Goal: Check status

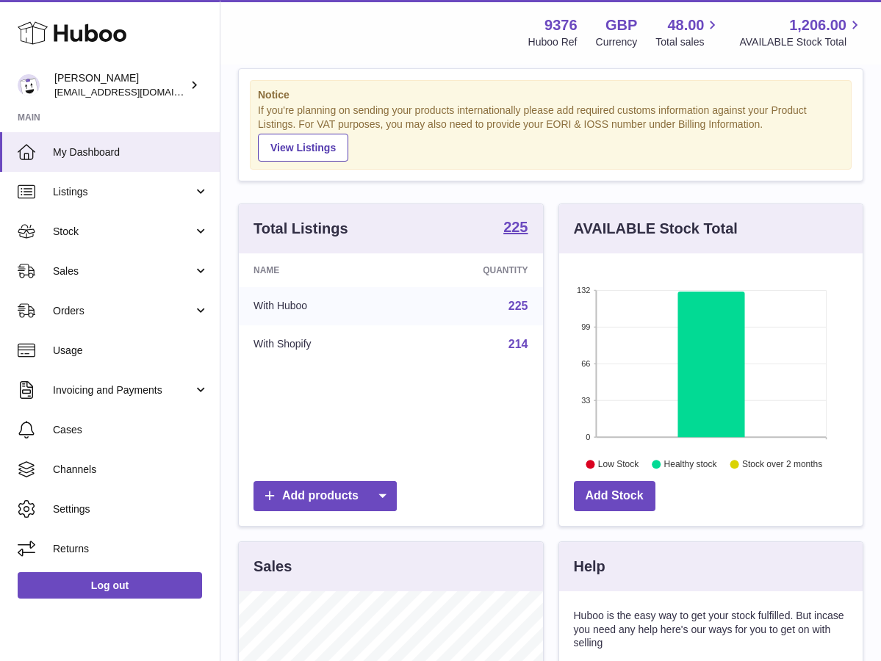
scroll to position [29, 0]
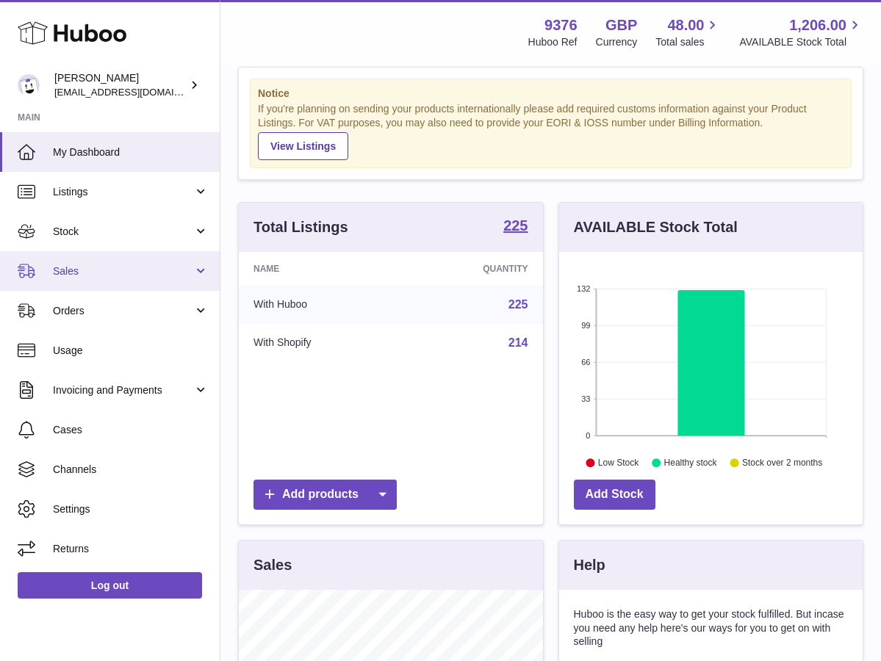
click at [129, 272] on span "Sales" at bounding box center [123, 271] width 140 height 14
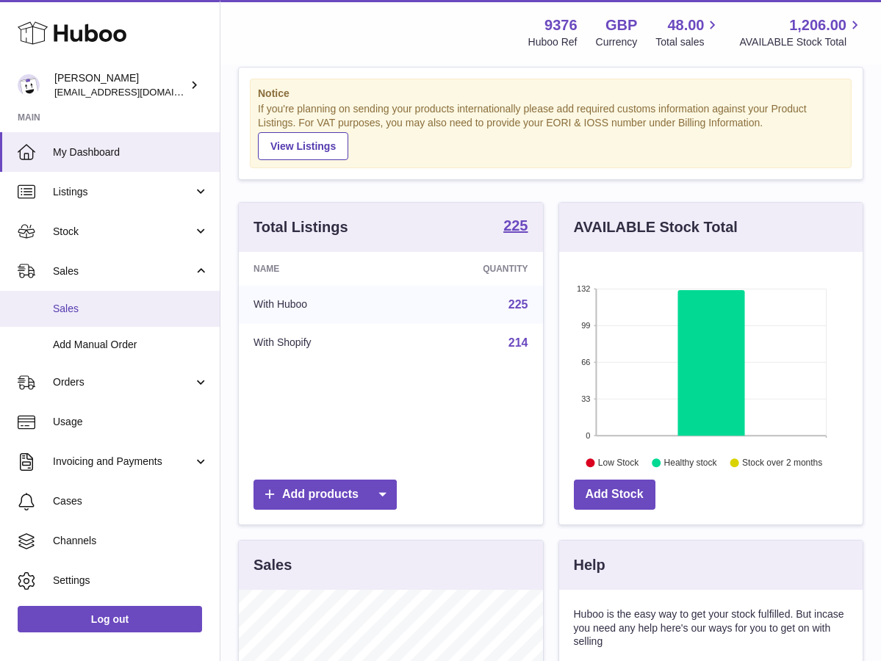
click at [131, 311] on span "Sales" at bounding box center [131, 309] width 156 height 14
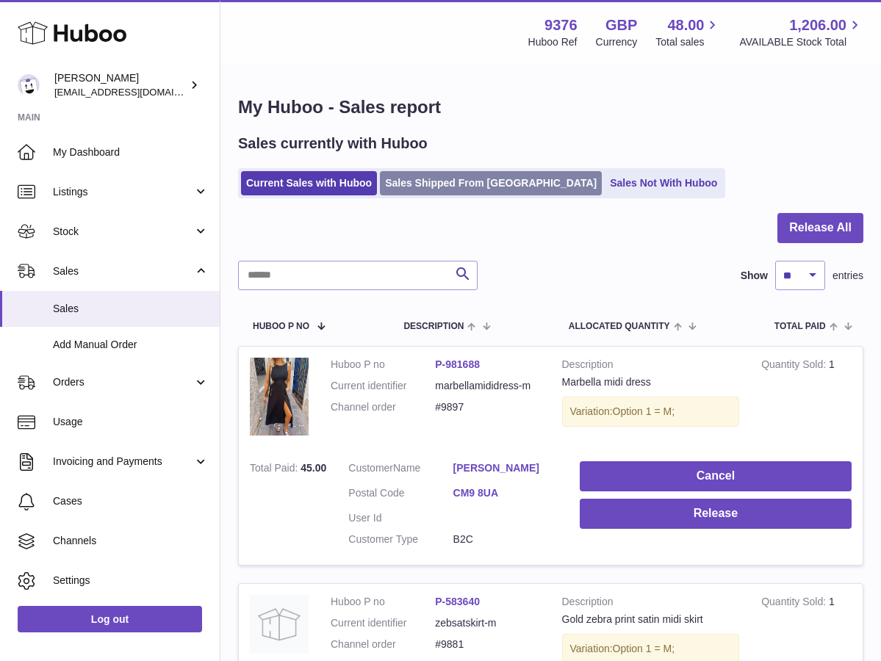
click at [463, 188] on link "Sales Shipped From Huboo" at bounding box center [491, 183] width 222 height 24
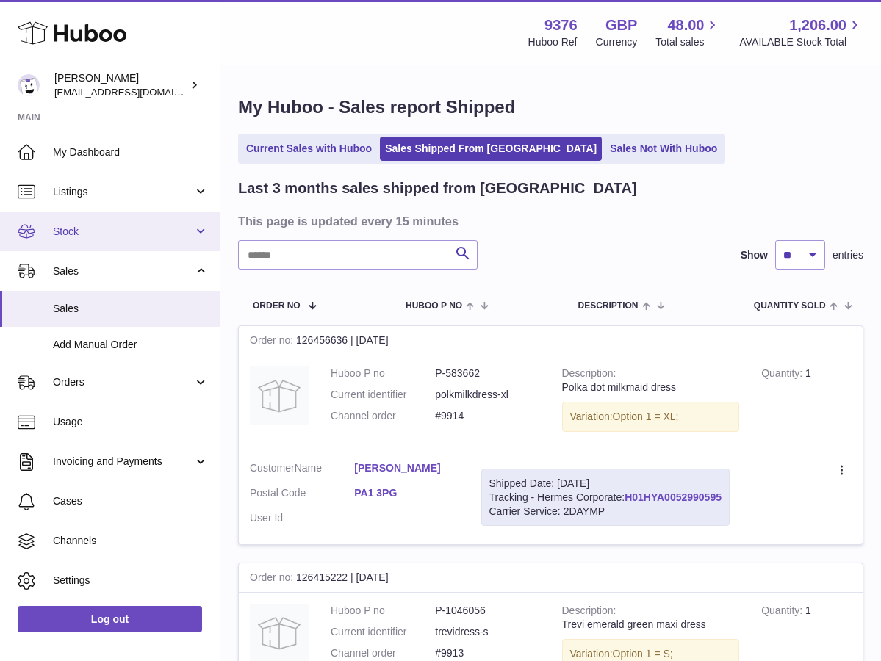
click at [96, 234] on span "Stock" at bounding box center [123, 232] width 140 height 14
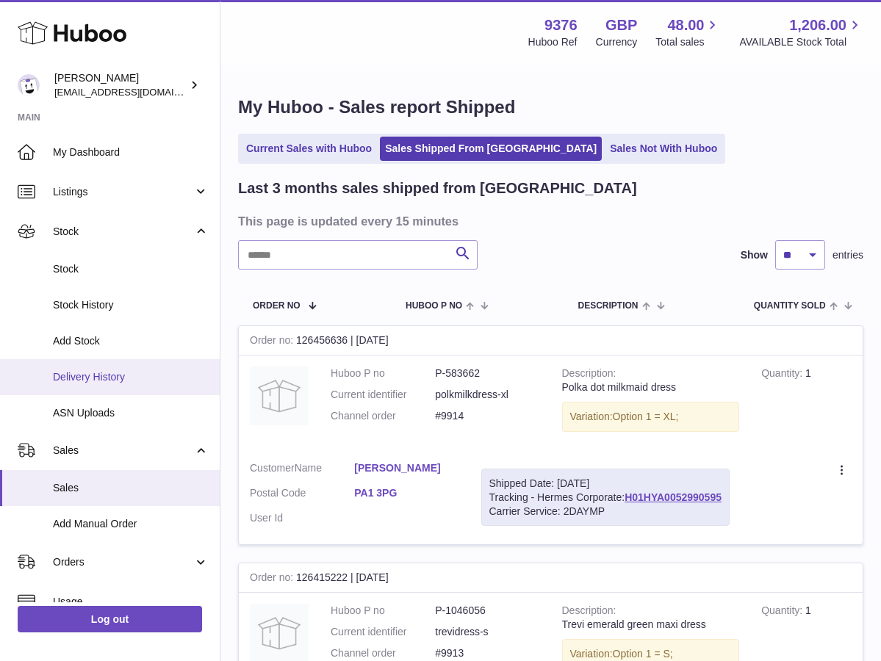
click at [101, 370] on span "Delivery History" at bounding box center [131, 377] width 156 height 14
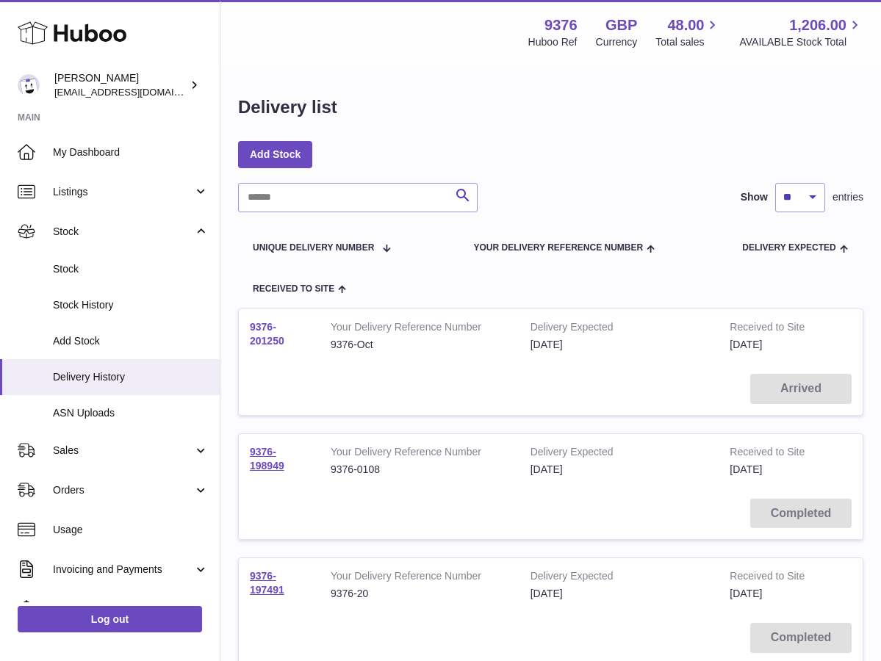
click at [264, 338] on link "9376-201250" at bounding box center [267, 334] width 35 height 26
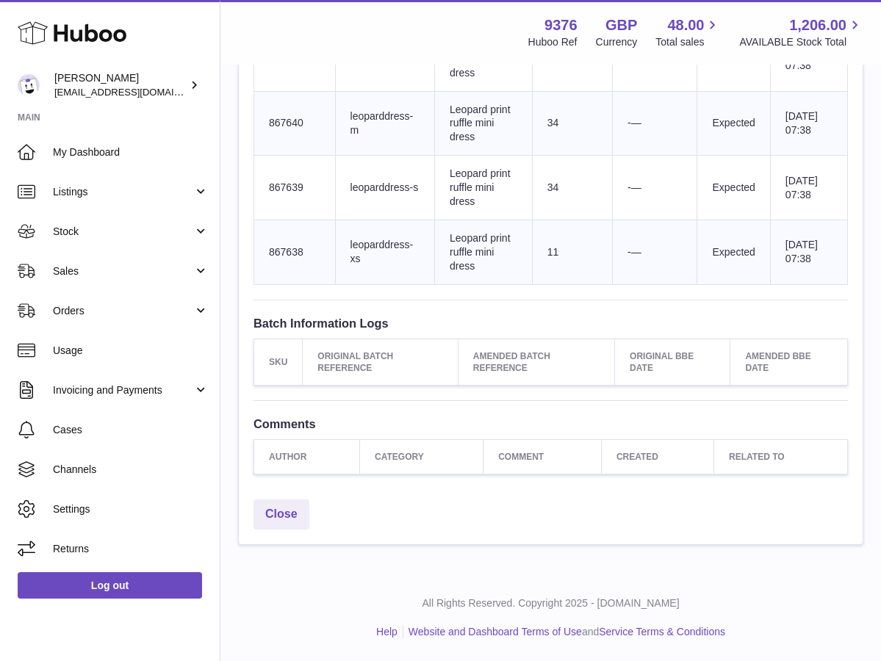
scroll to position [1642, 0]
click at [93, 225] on span "Stock" at bounding box center [123, 232] width 140 height 14
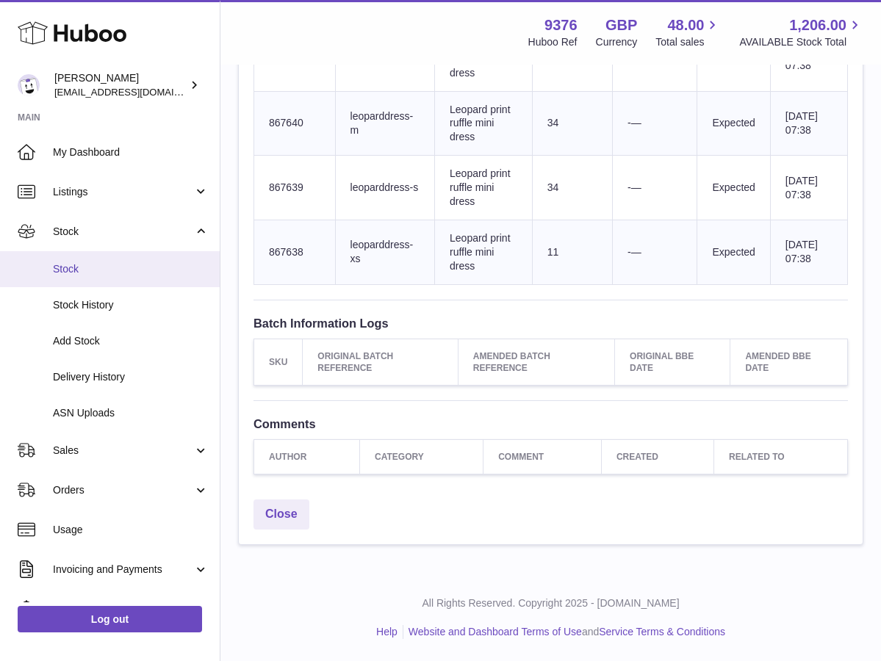
click at [93, 269] on span "Stock" at bounding box center [131, 269] width 156 height 14
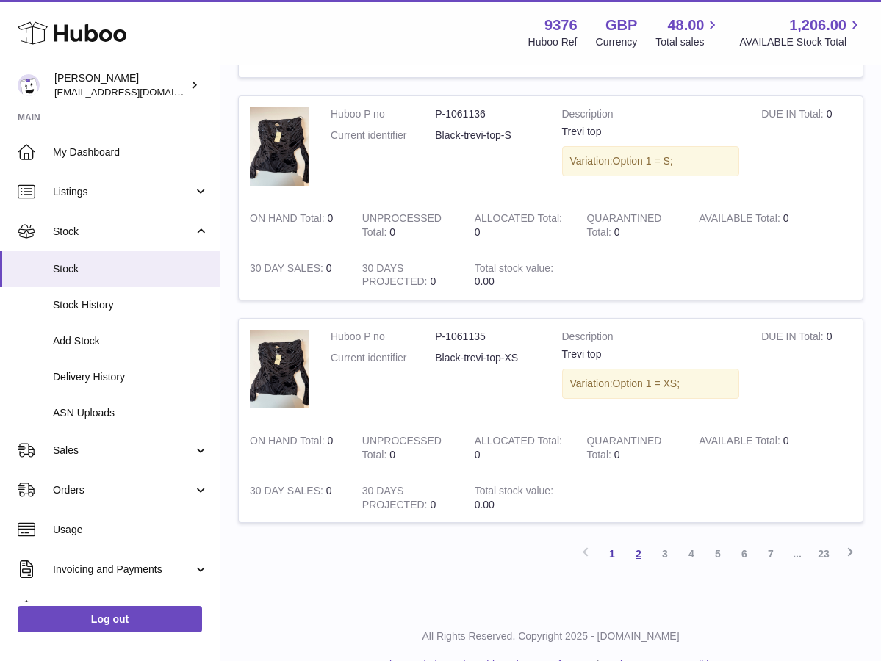
click at [637, 541] on link "2" at bounding box center [638, 554] width 26 height 26
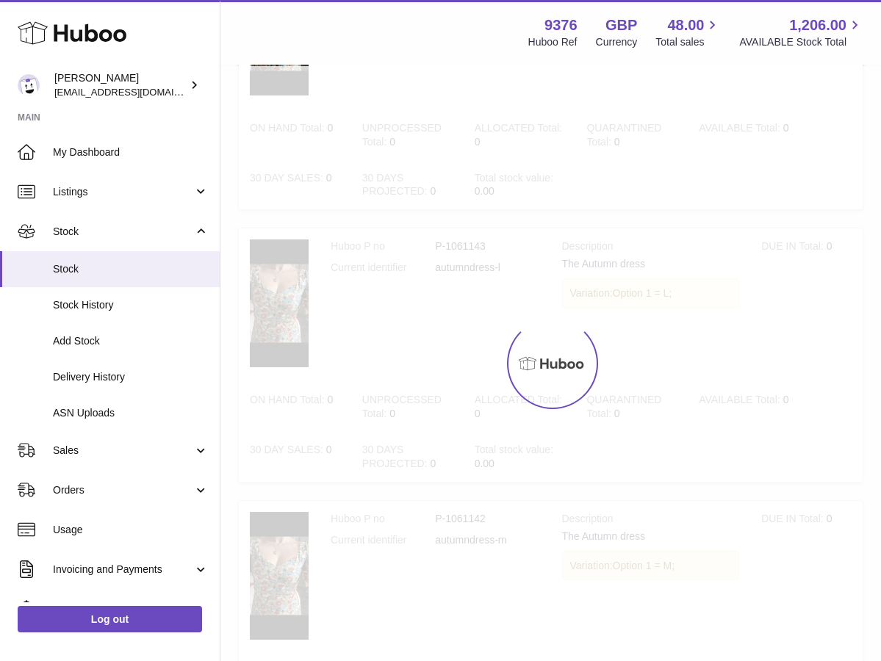
scroll to position [66, 0]
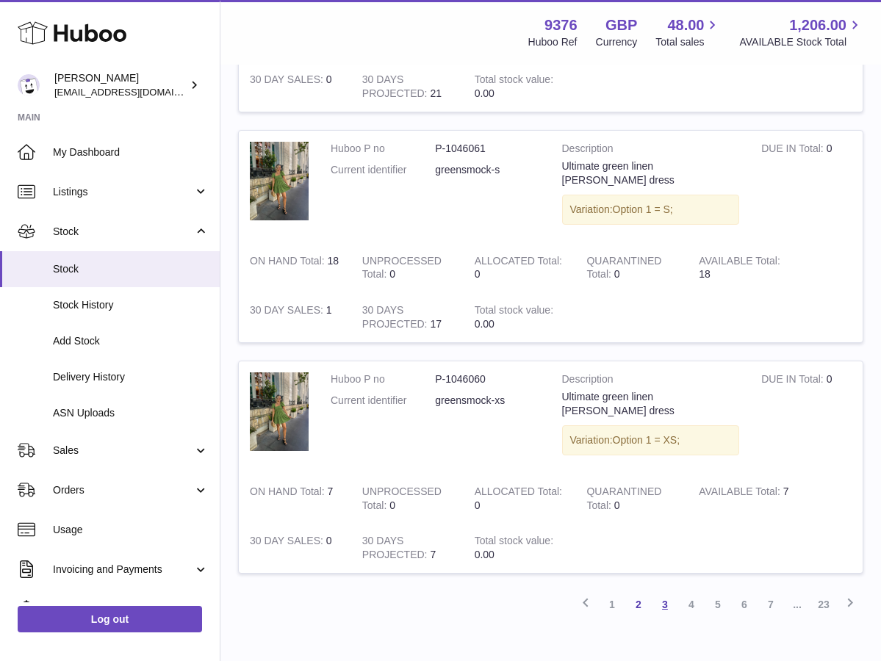
click at [665, 591] on link "3" at bounding box center [664, 604] width 26 height 26
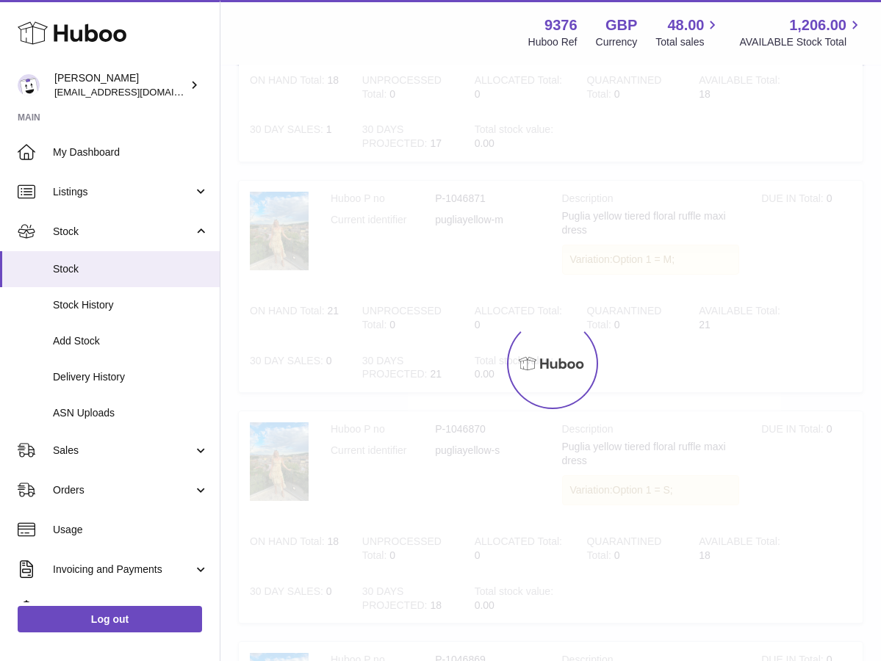
scroll to position [66, 0]
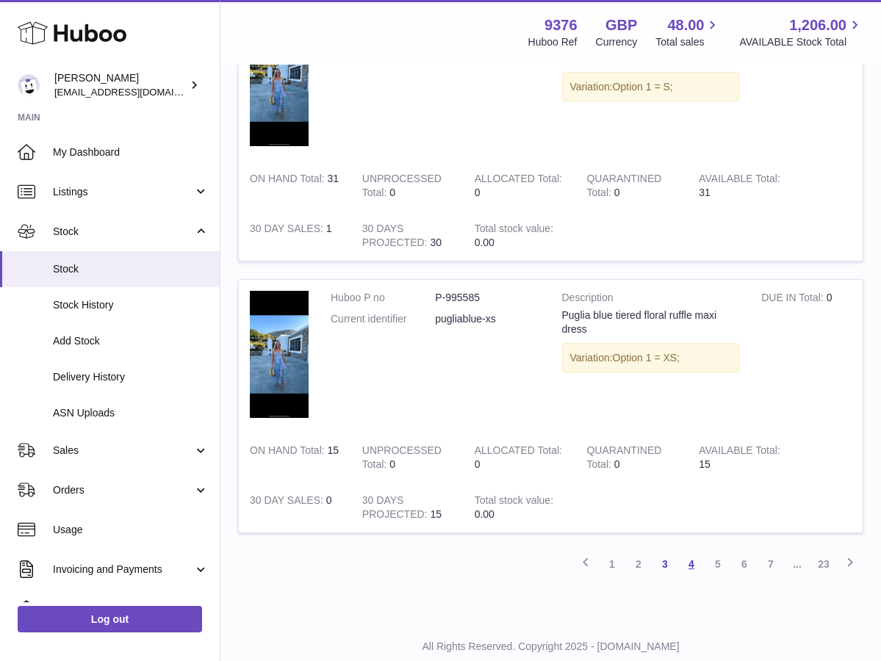
click at [693, 551] on link "4" at bounding box center [691, 564] width 26 height 26
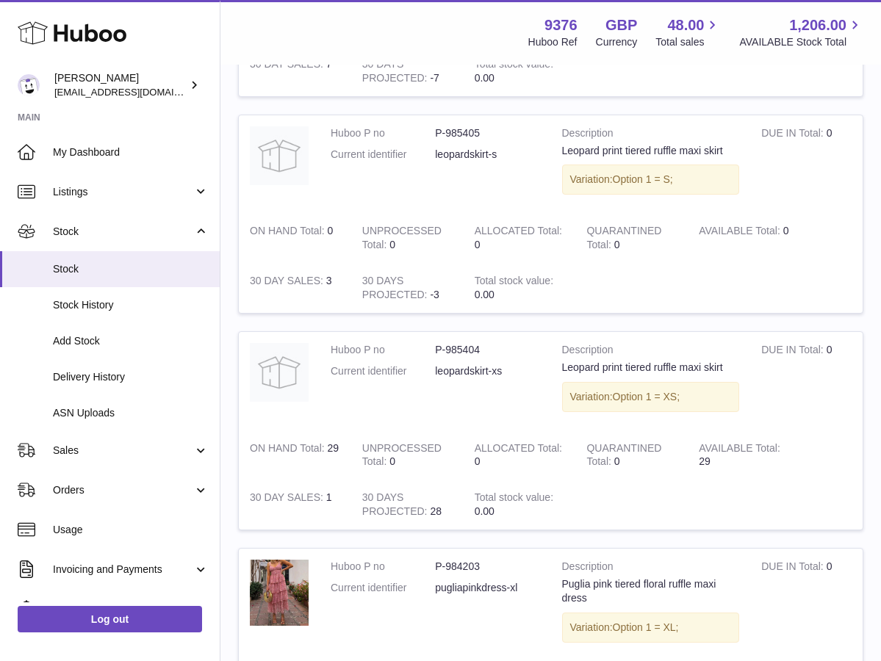
scroll to position [798, 0]
